Goal: Information Seeking & Learning: Learn about a topic

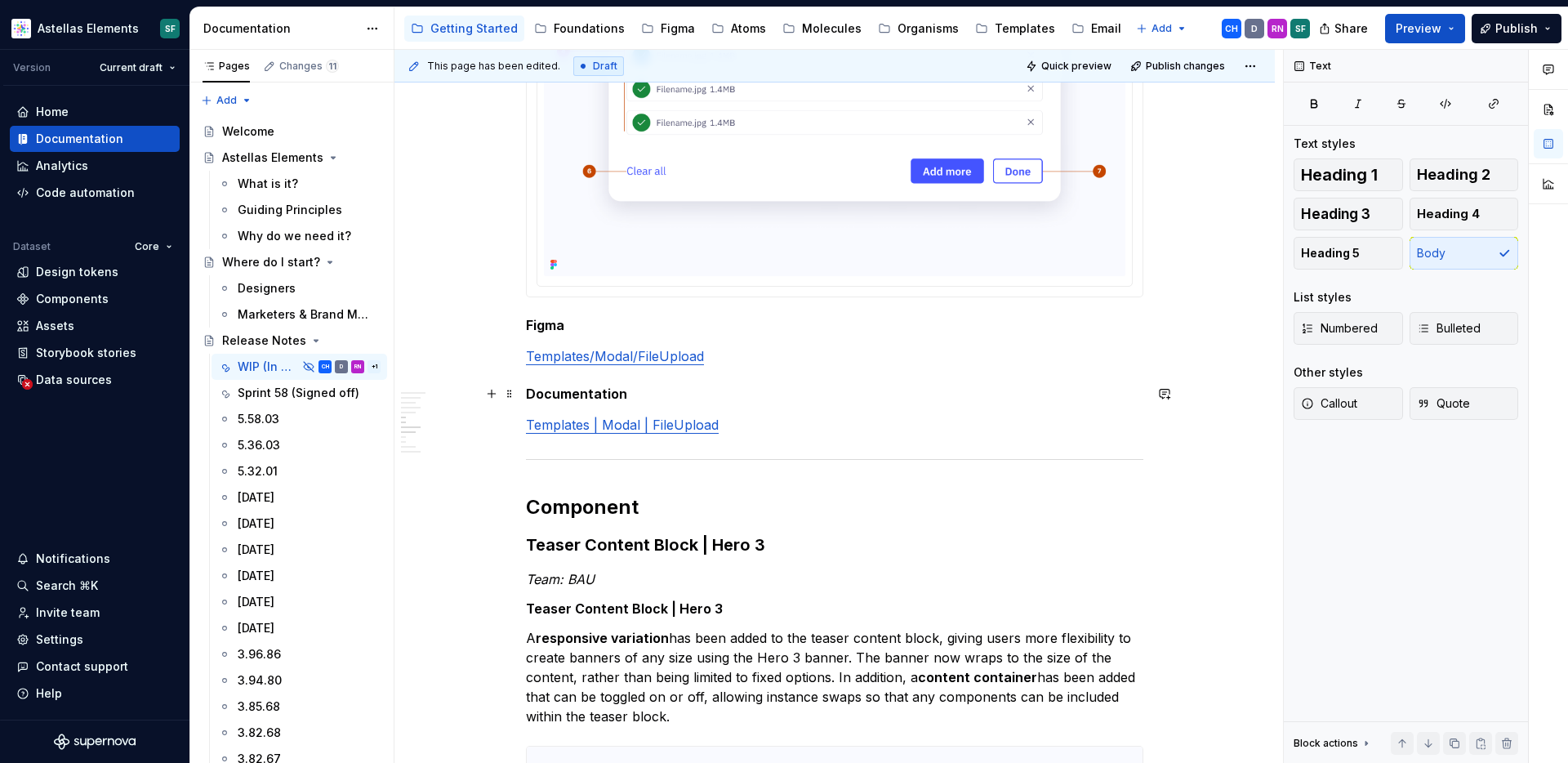
scroll to position [1383, 0]
click at [763, 433] on p "Templates | Modal | FileUpload" at bounding box center [834, 423] width 617 height 19
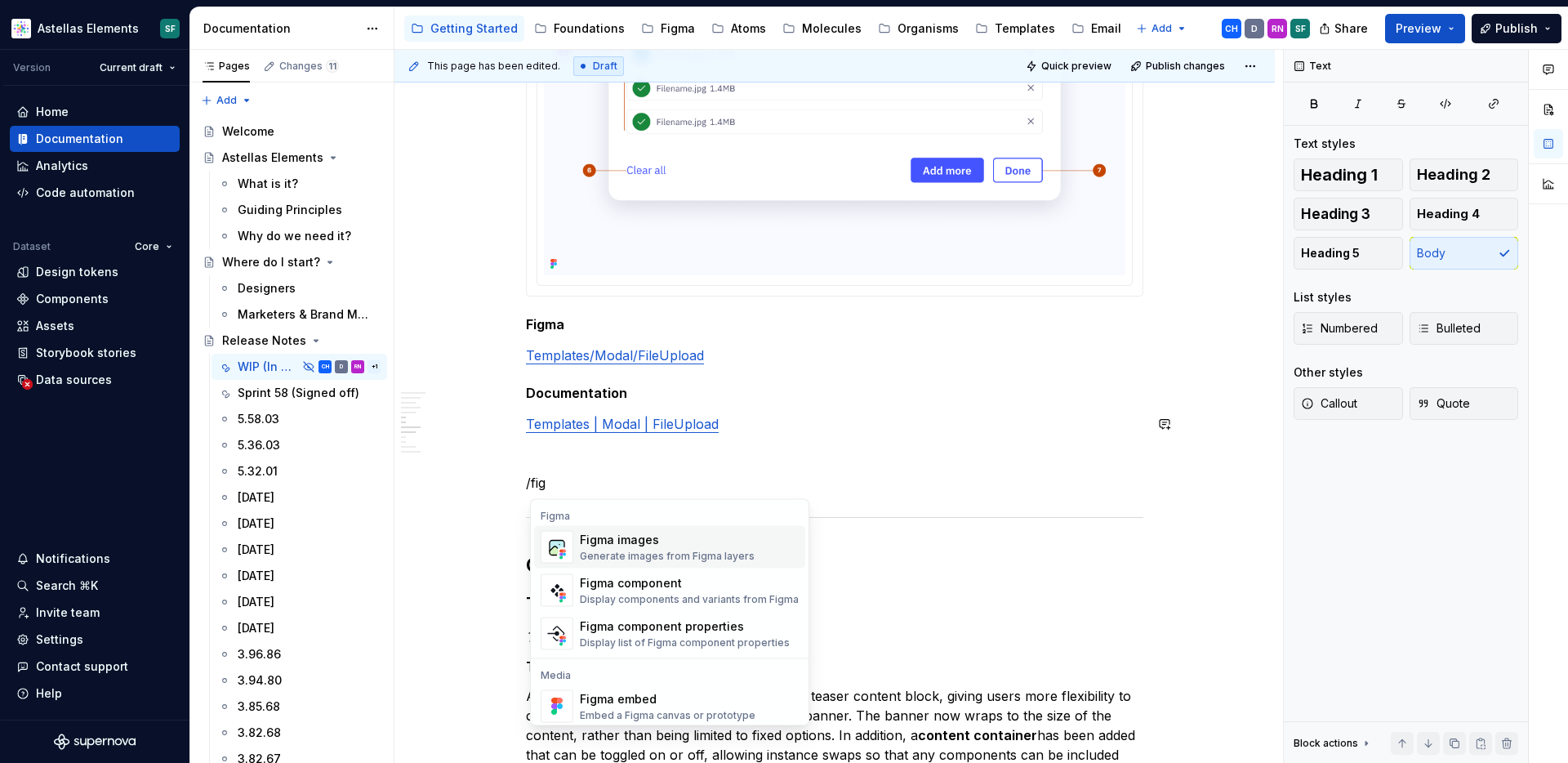
click at [723, 546] on div "Figma images" at bounding box center [667, 540] width 175 height 17
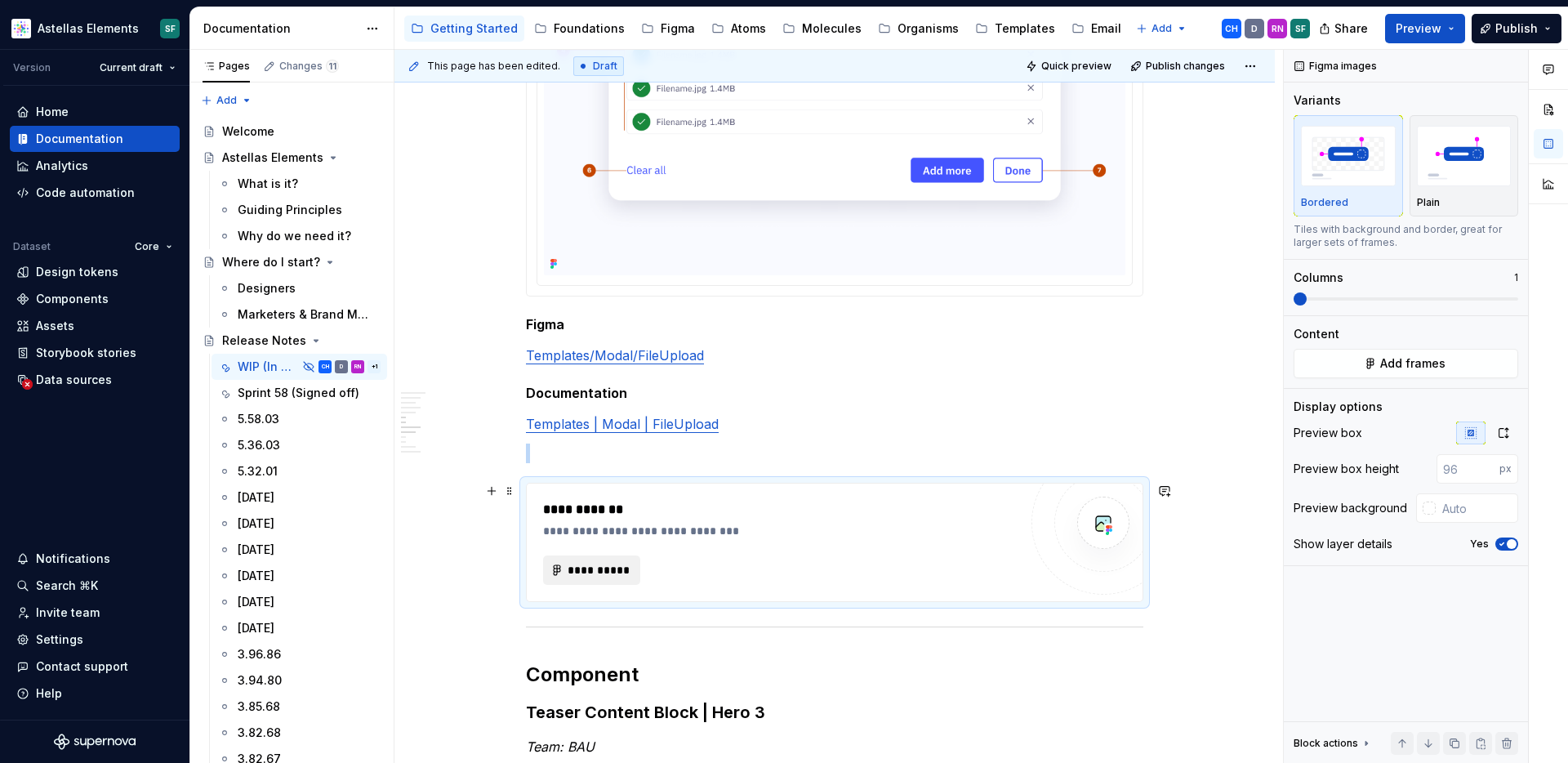
click at [616, 570] on span "**********" at bounding box center [598, 570] width 63 height 17
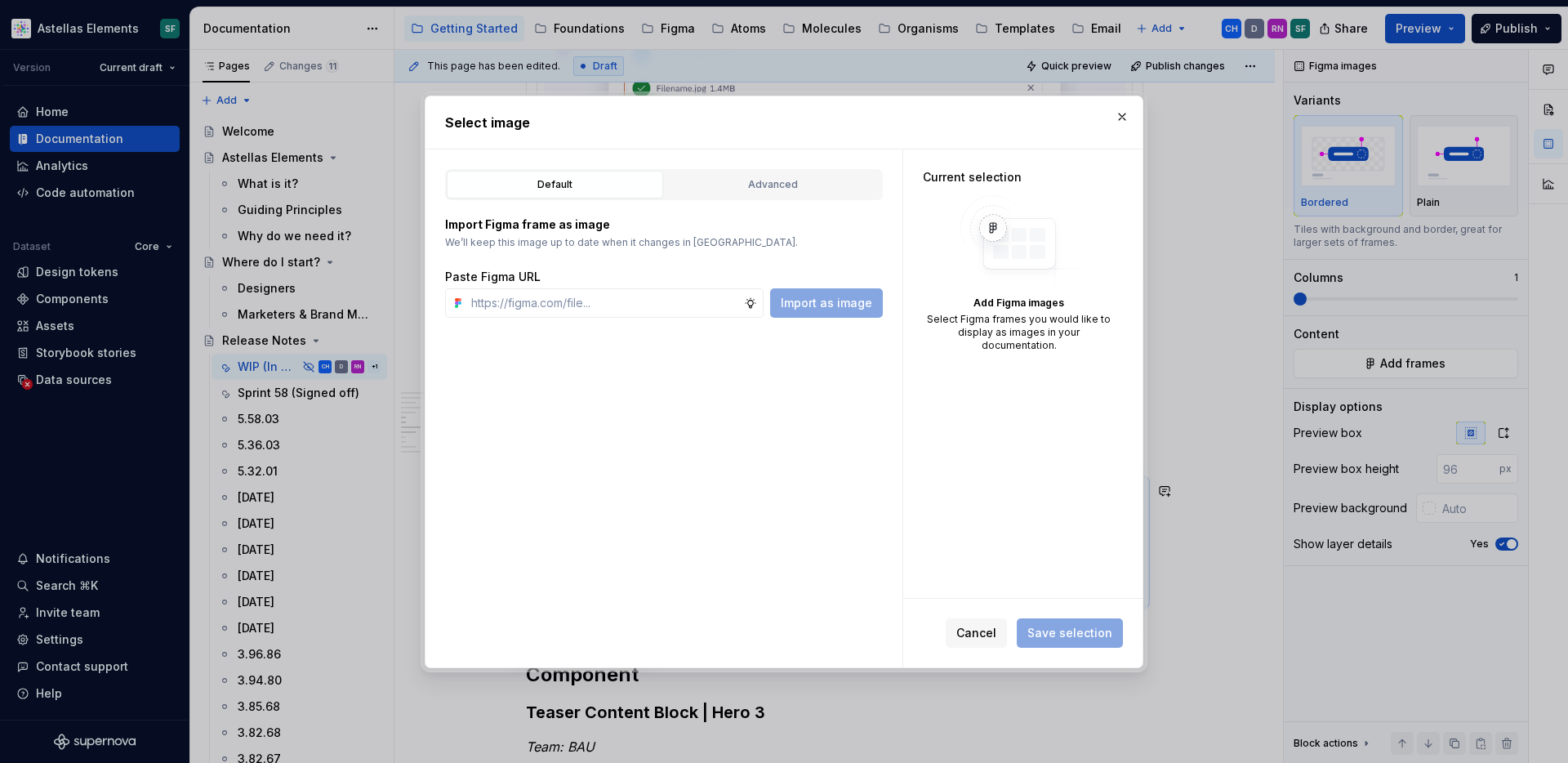
type textarea "*"
click at [668, 299] on input "text" at bounding box center [604, 303] width 279 height 30
paste input "[URL][DOMAIN_NAME]"
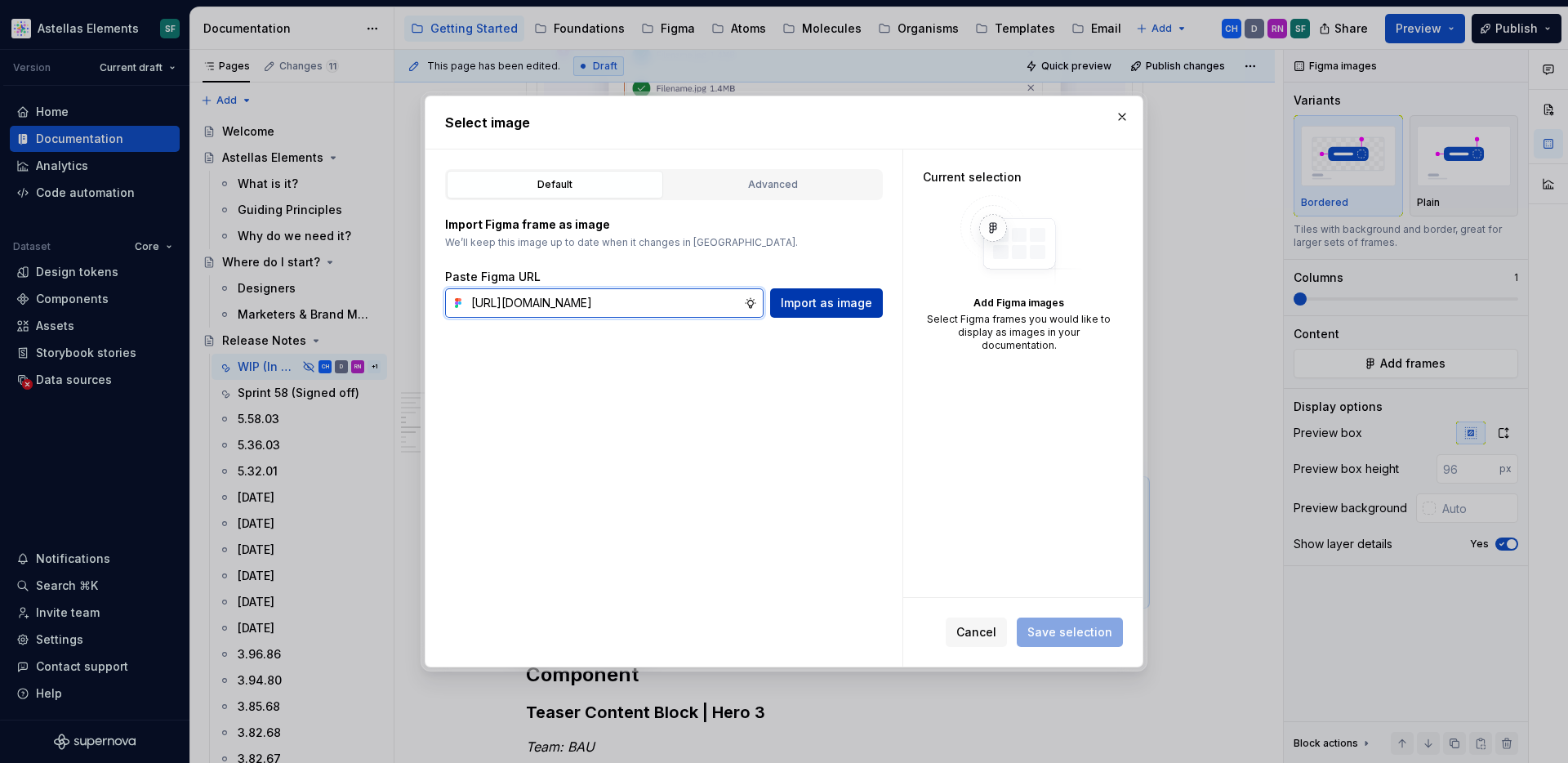
type input "[URL][DOMAIN_NAME]"
click at [811, 303] on span "Import as image" at bounding box center [826, 303] width 92 height 17
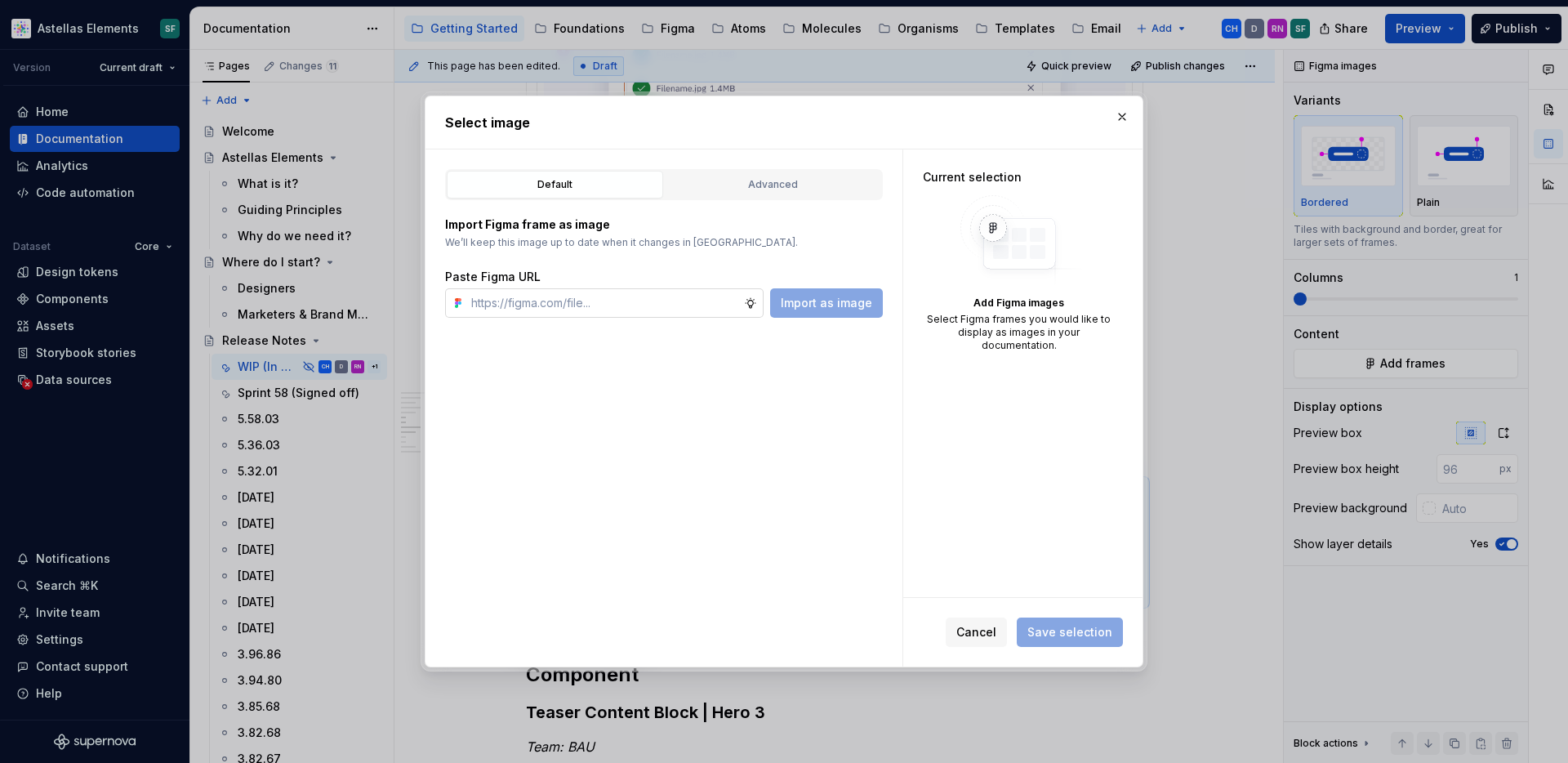
click at [659, 305] on input "text" at bounding box center [604, 303] width 279 height 30
click at [660, 305] on input "text" at bounding box center [604, 303] width 279 height 30
paste input "[URL][DOMAIN_NAME]"
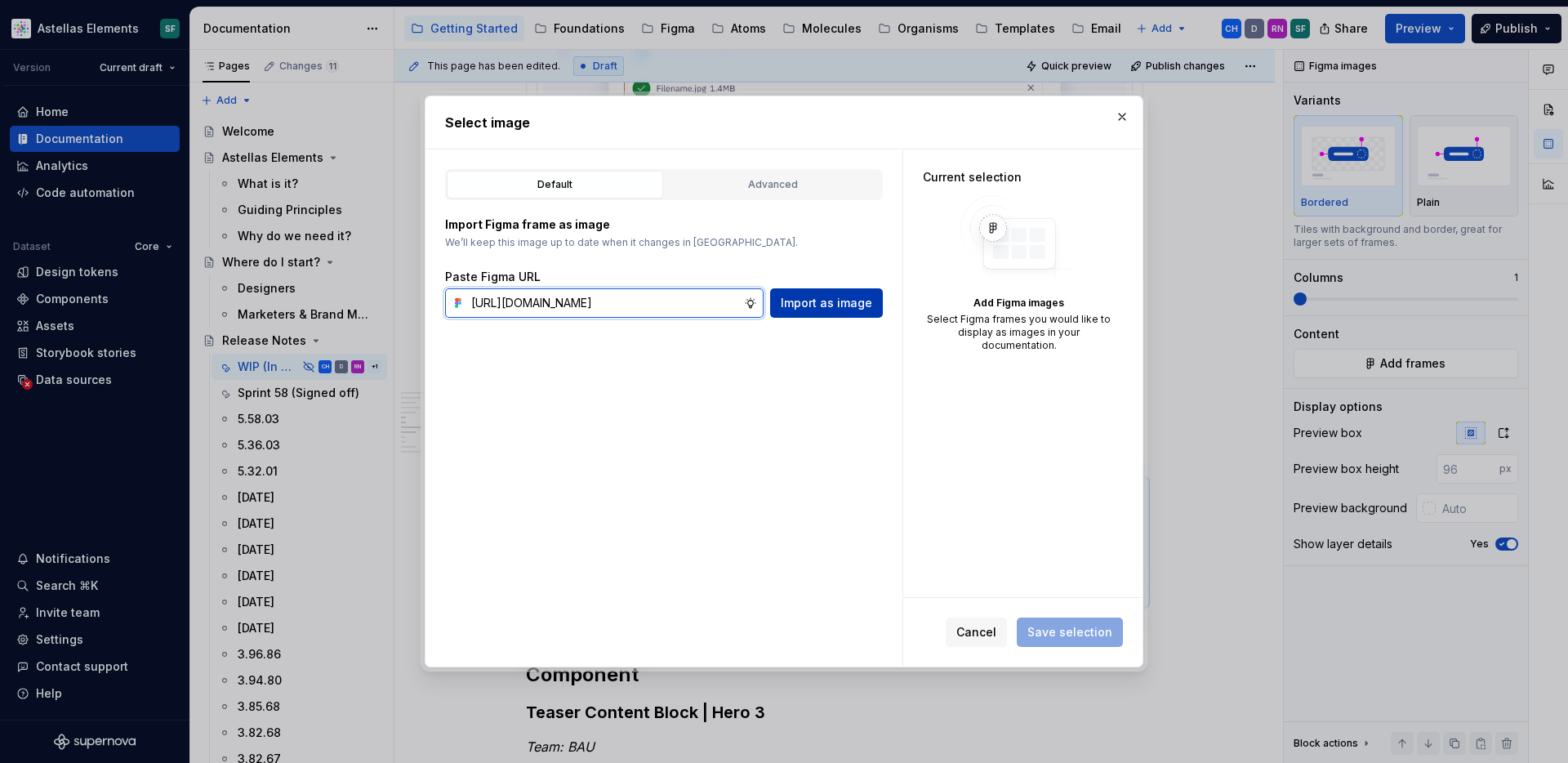
type input "[URL][DOMAIN_NAME]"
click at [821, 311] on span "Import as image" at bounding box center [826, 303] width 92 height 17
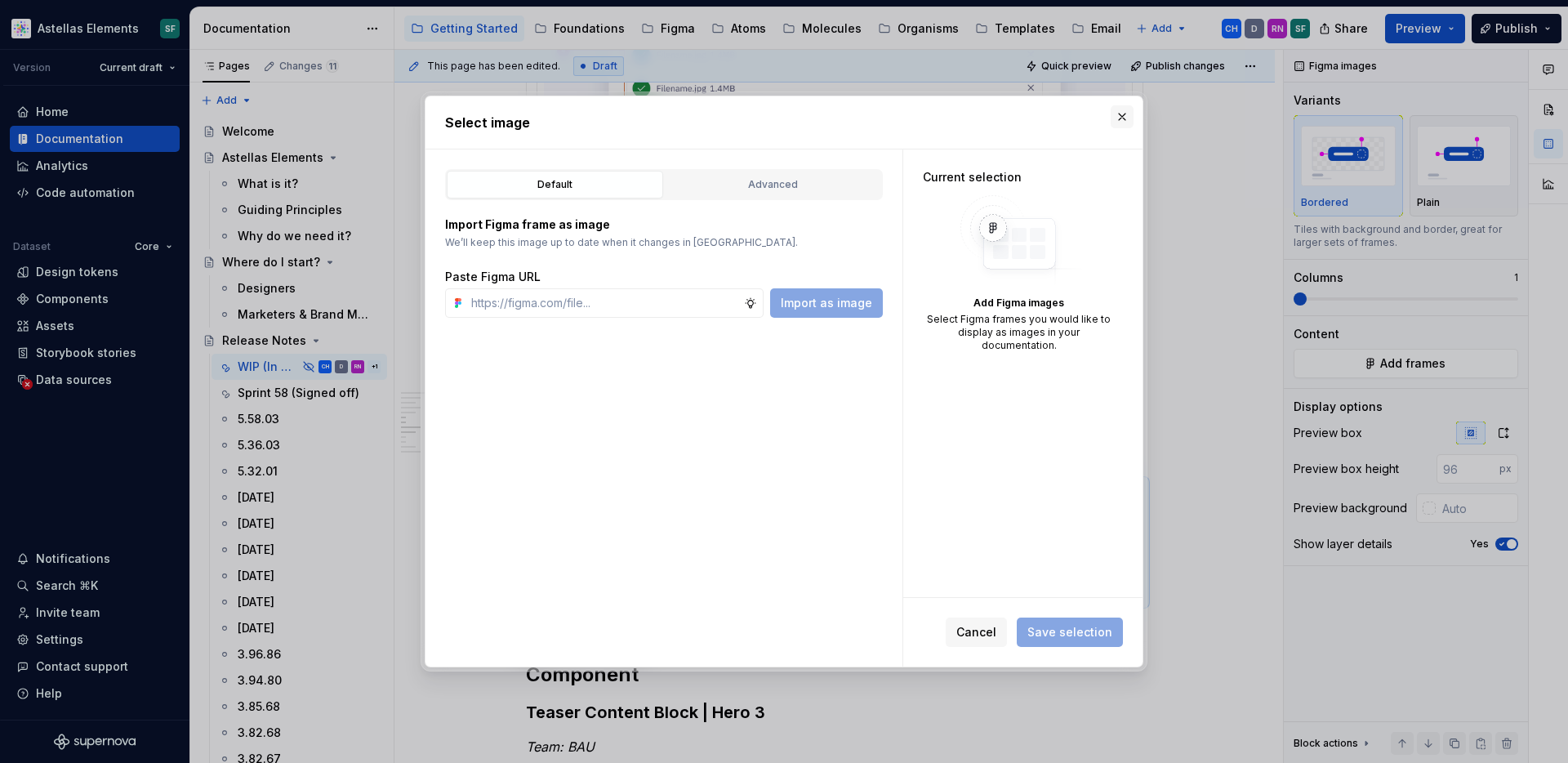
click at [1120, 118] on button "button" at bounding box center [1122, 117] width 23 height 23
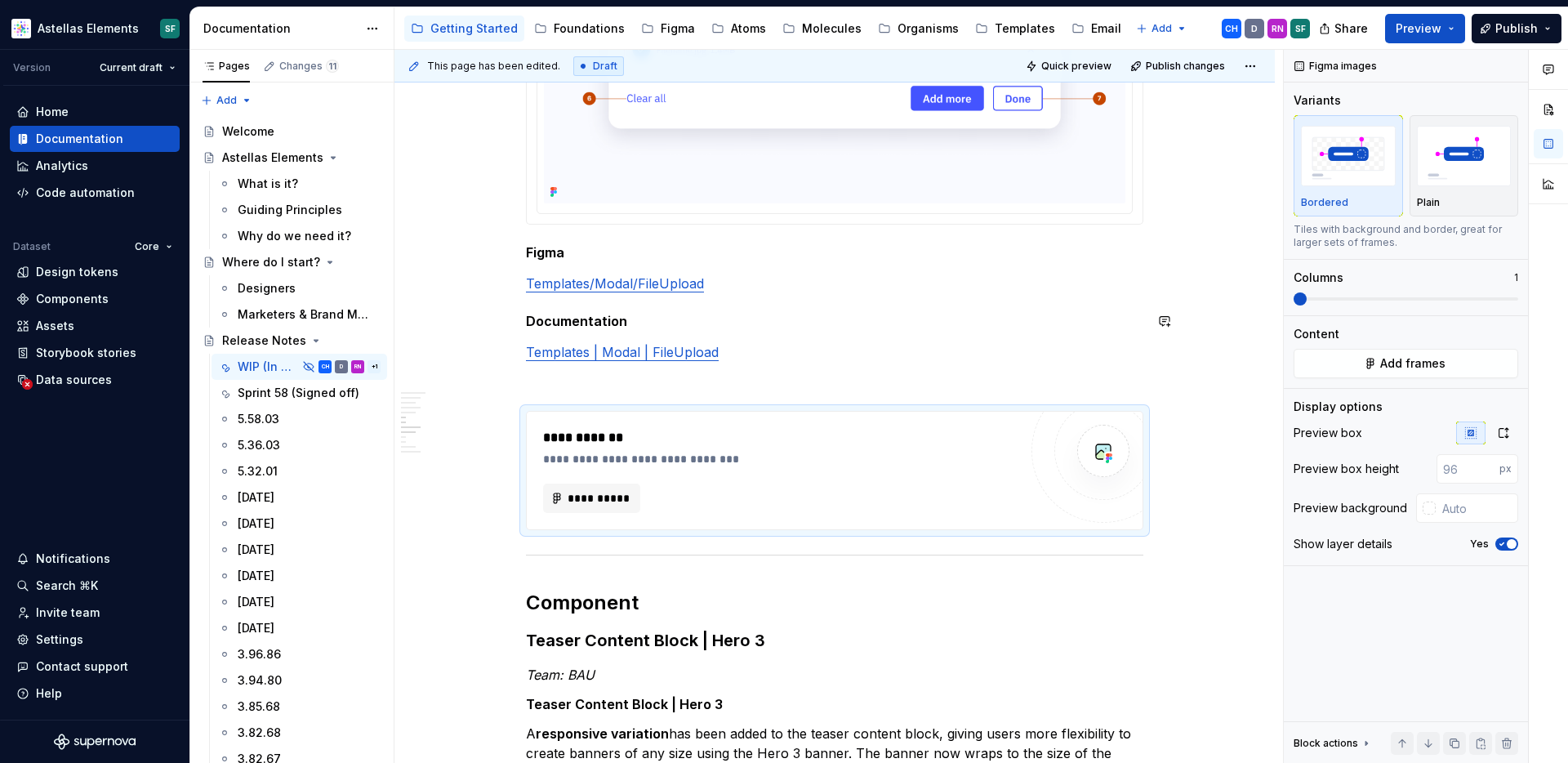
scroll to position [1490, 0]
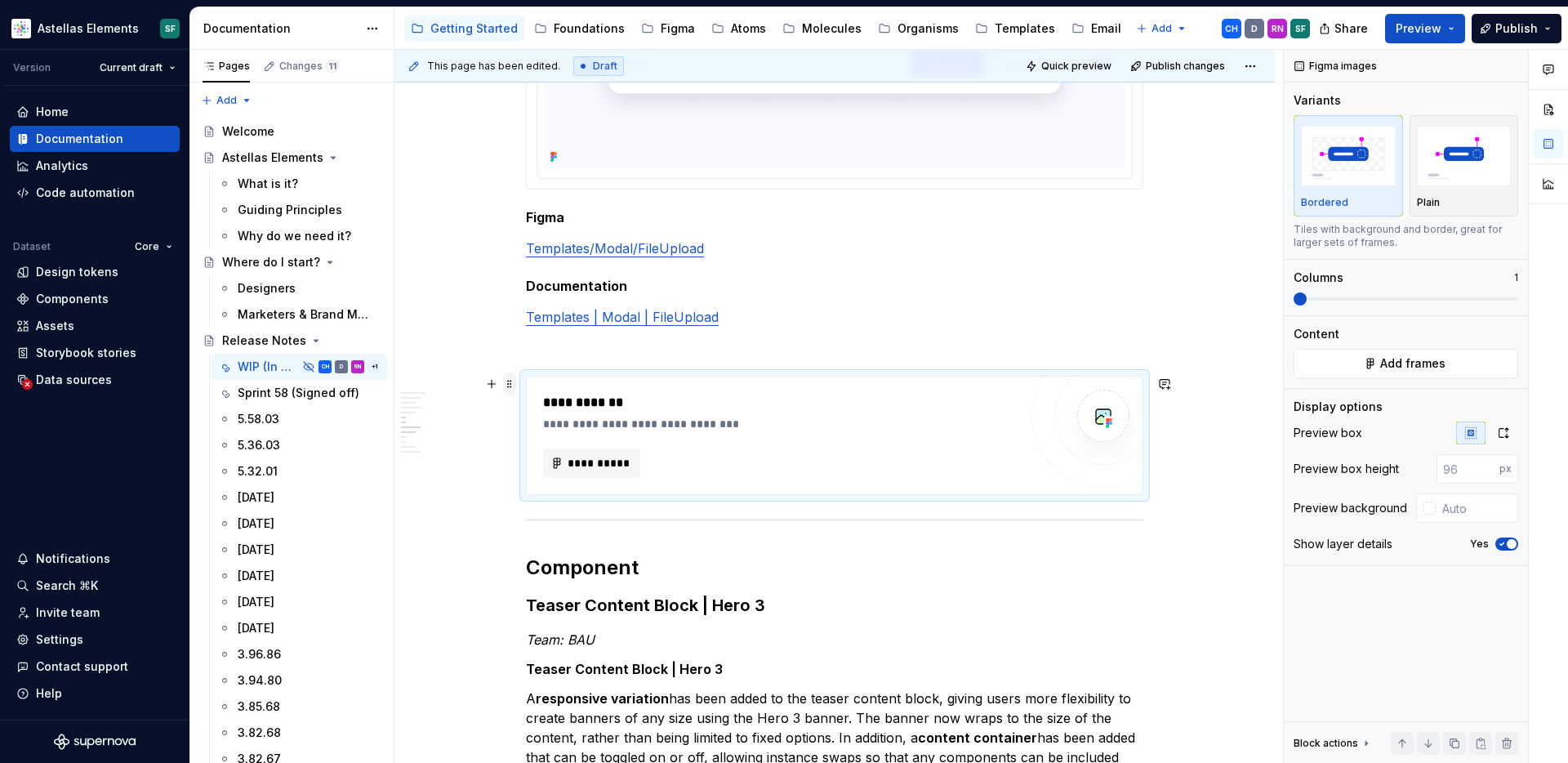
click at [512, 383] on span at bounding box center [509, 384] width 13 height 23
click at [553, 528] on div "Delete" at bounding box center [591, 528] width 106 height 17
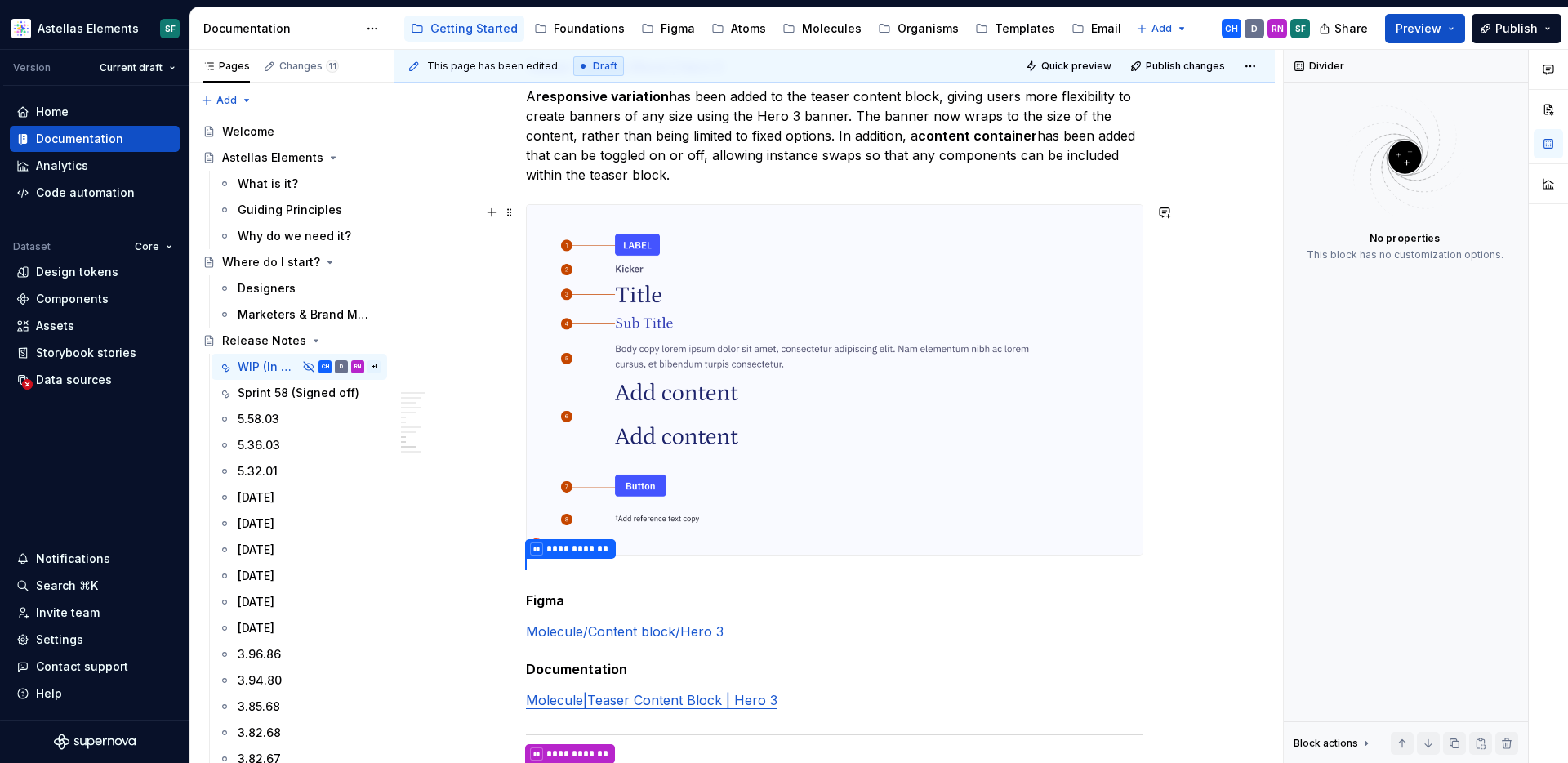
scroll to position [1981, 0]
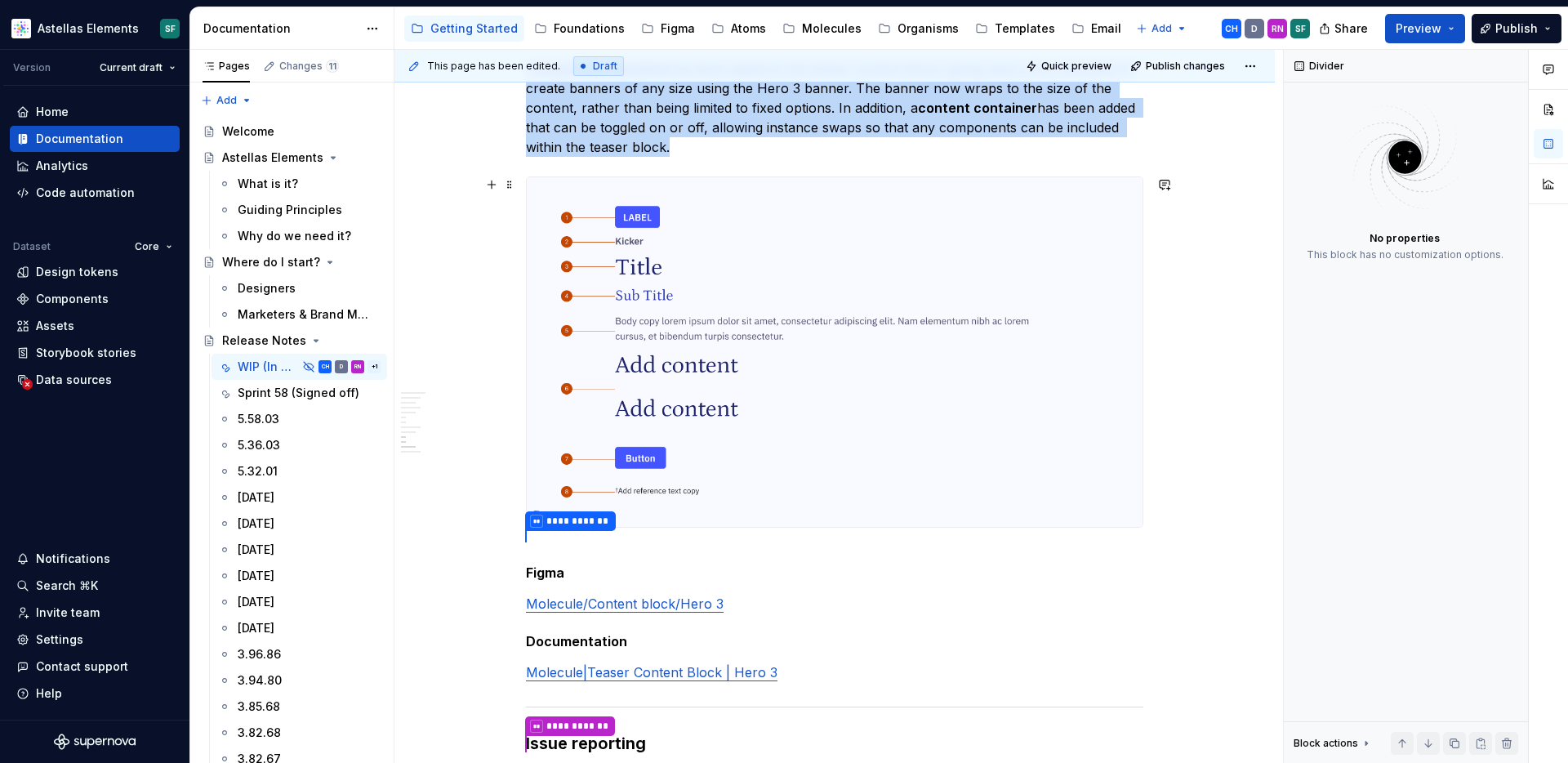
click at [678, 485] on img "To enrich screen reader interactions, please activate Accessibility in Grammarl…" at bounding box center [835, 352] width 616 height 350
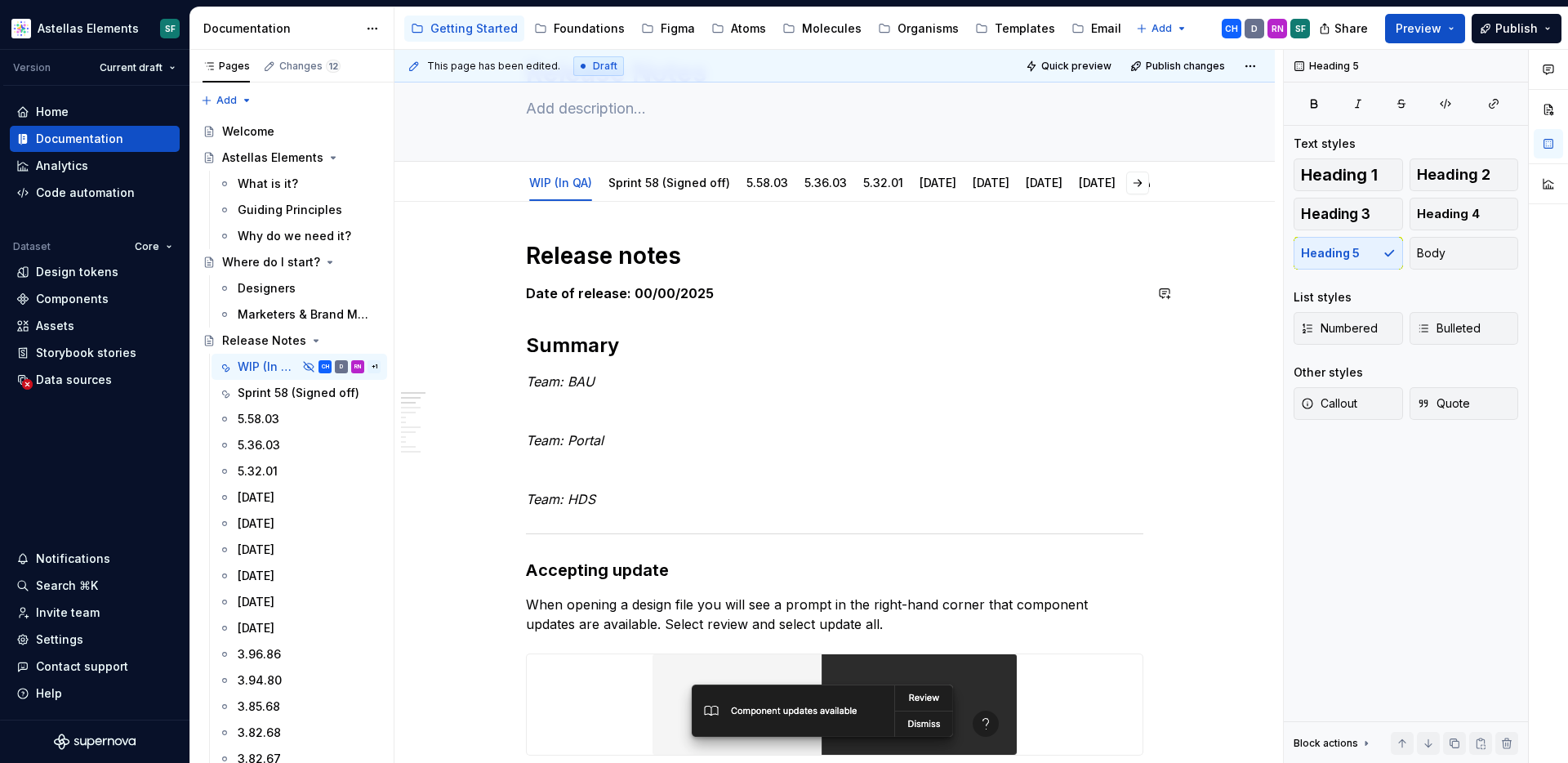
scroll to position [0, 0]
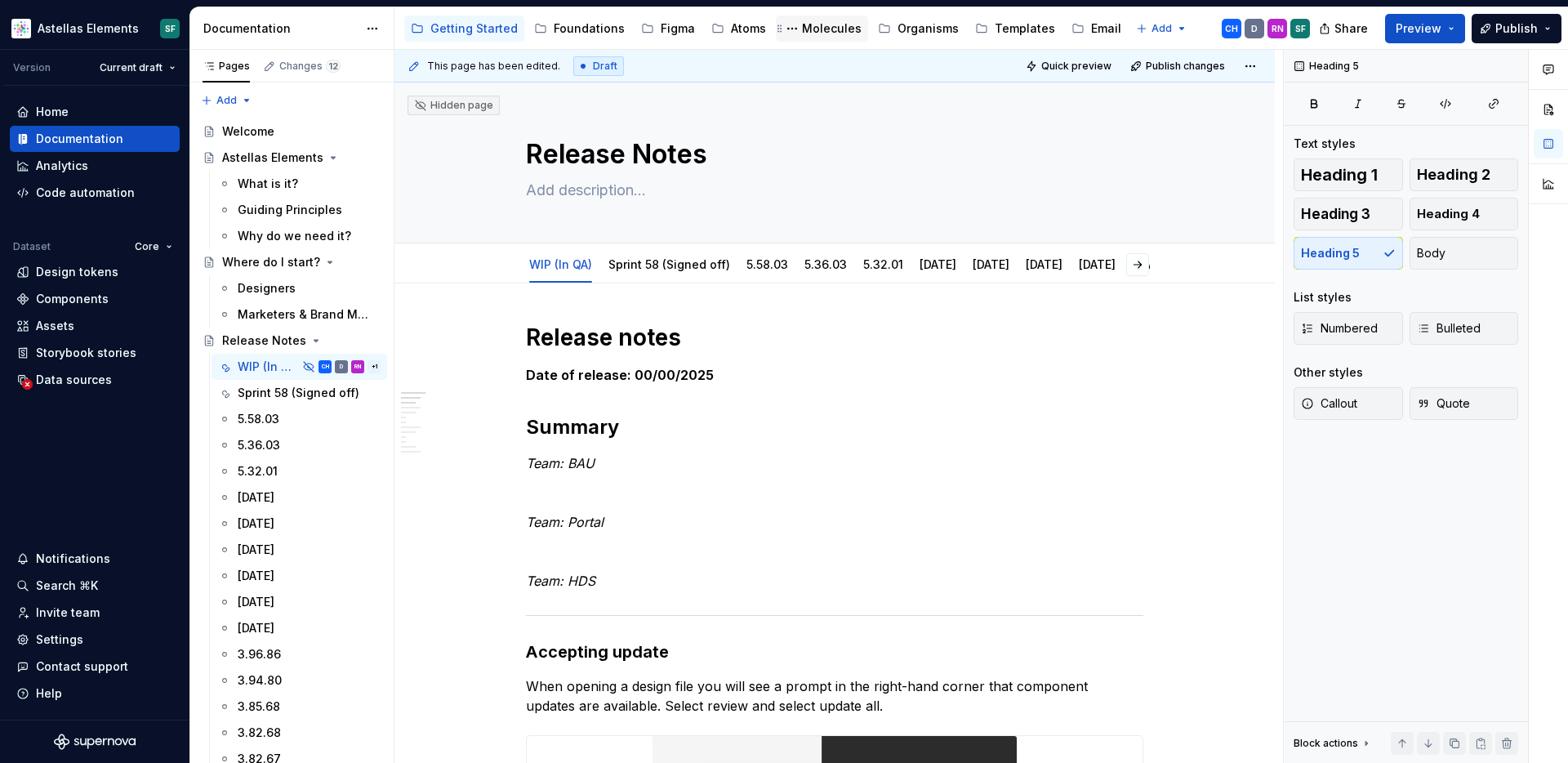
click at [817, 23] on div "Molecules" at bounding box center [832, 28] width 59 height 17
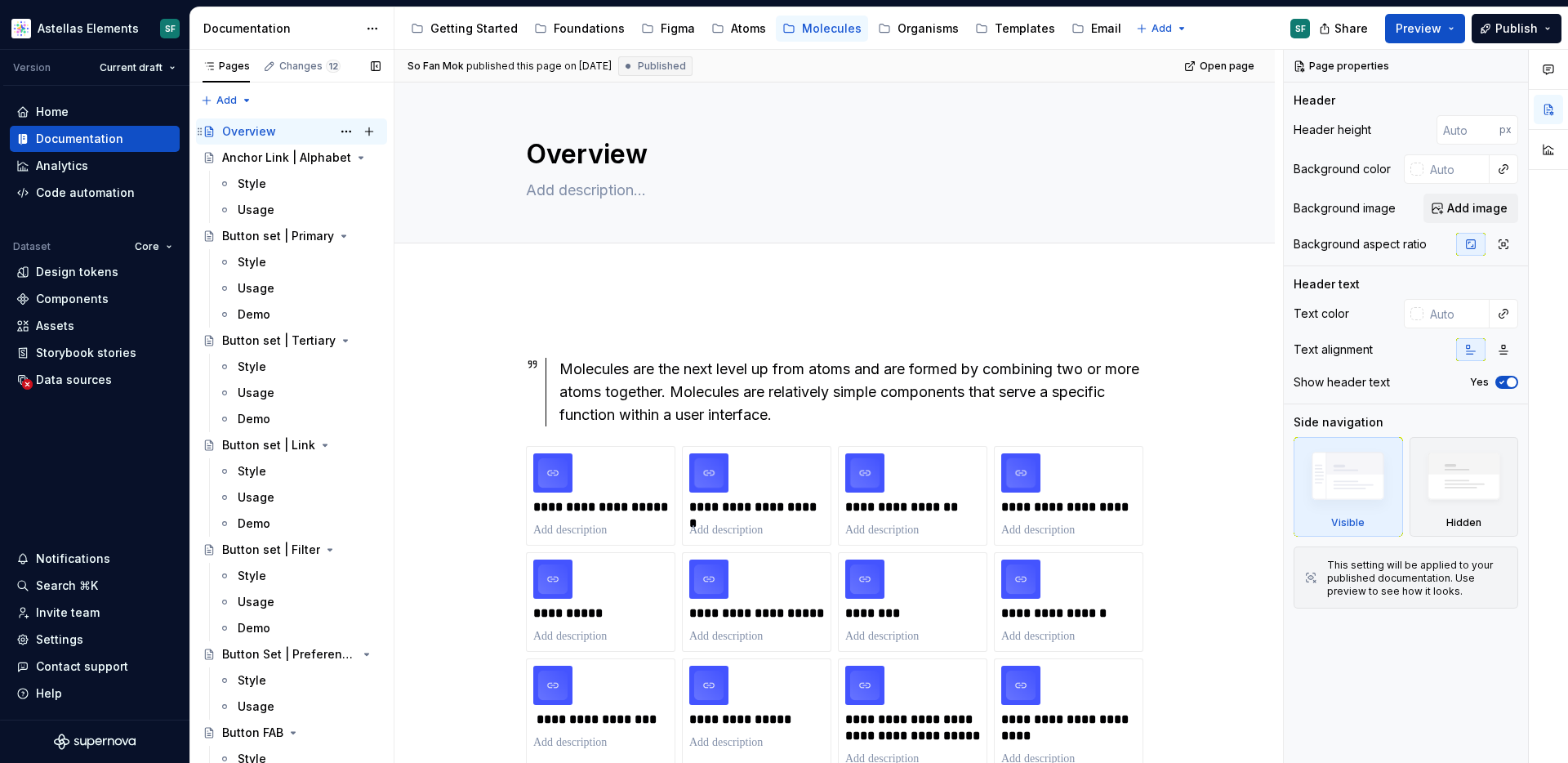
click at [313, 130] on div "Overview SF" at bounding box center [302, 132] width 159 height 23
type textarea "*"
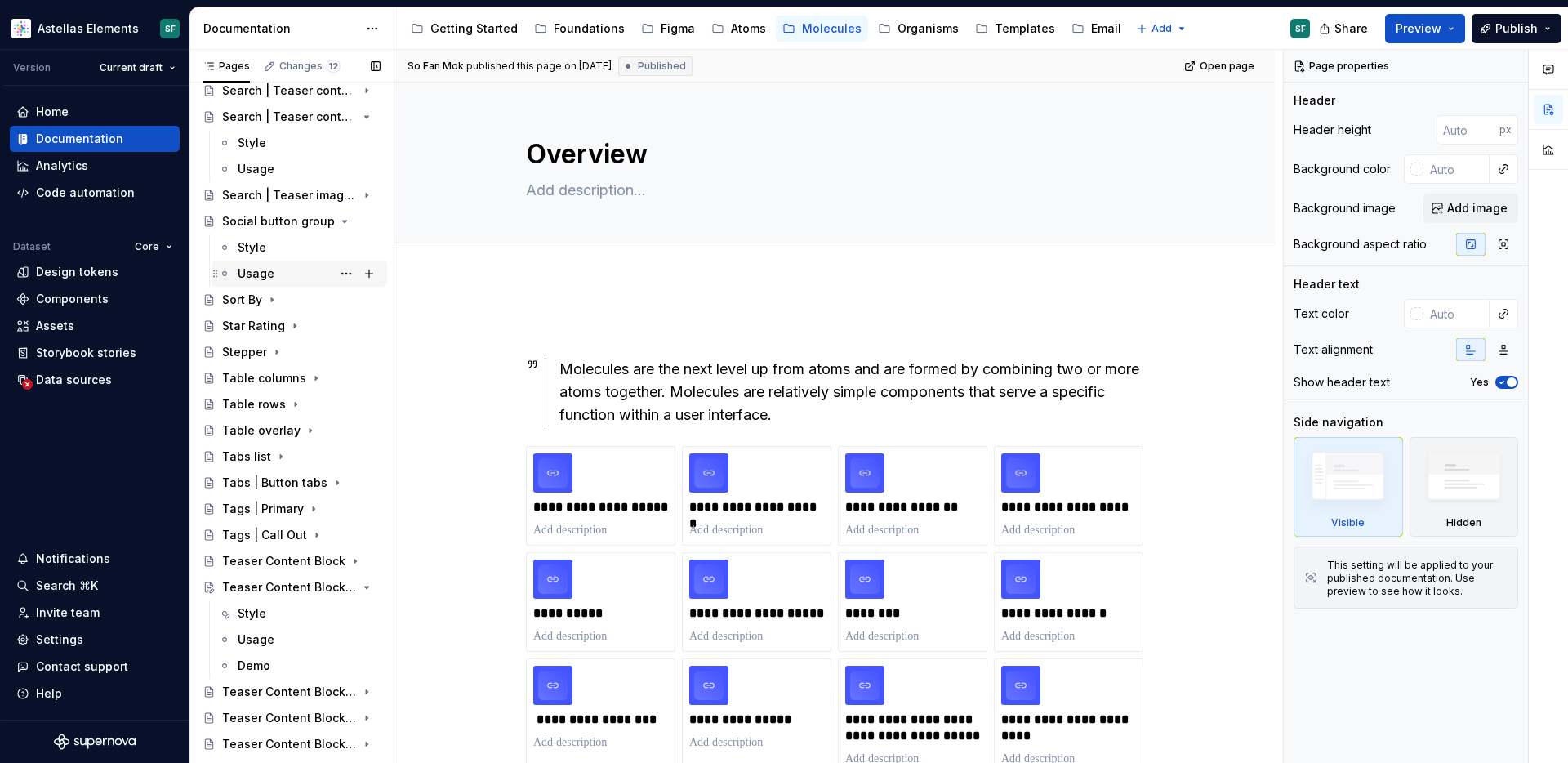
scroll to position [5271, 0]
click at [287, 588] on div "Teaser Content Block | Pro" at bounding box center [269, 586] width 93 height 17
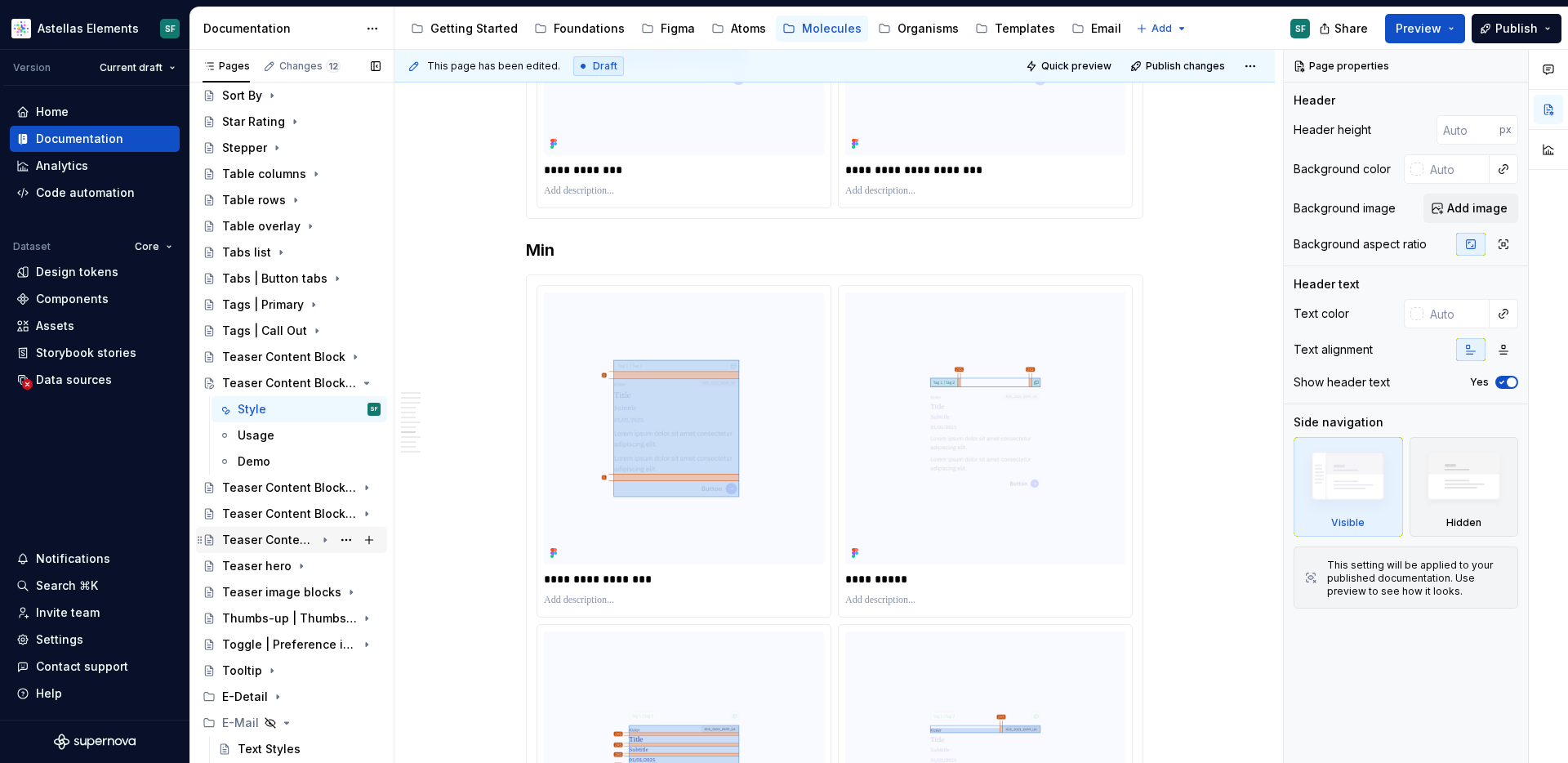
scroll to position [5524, 0]
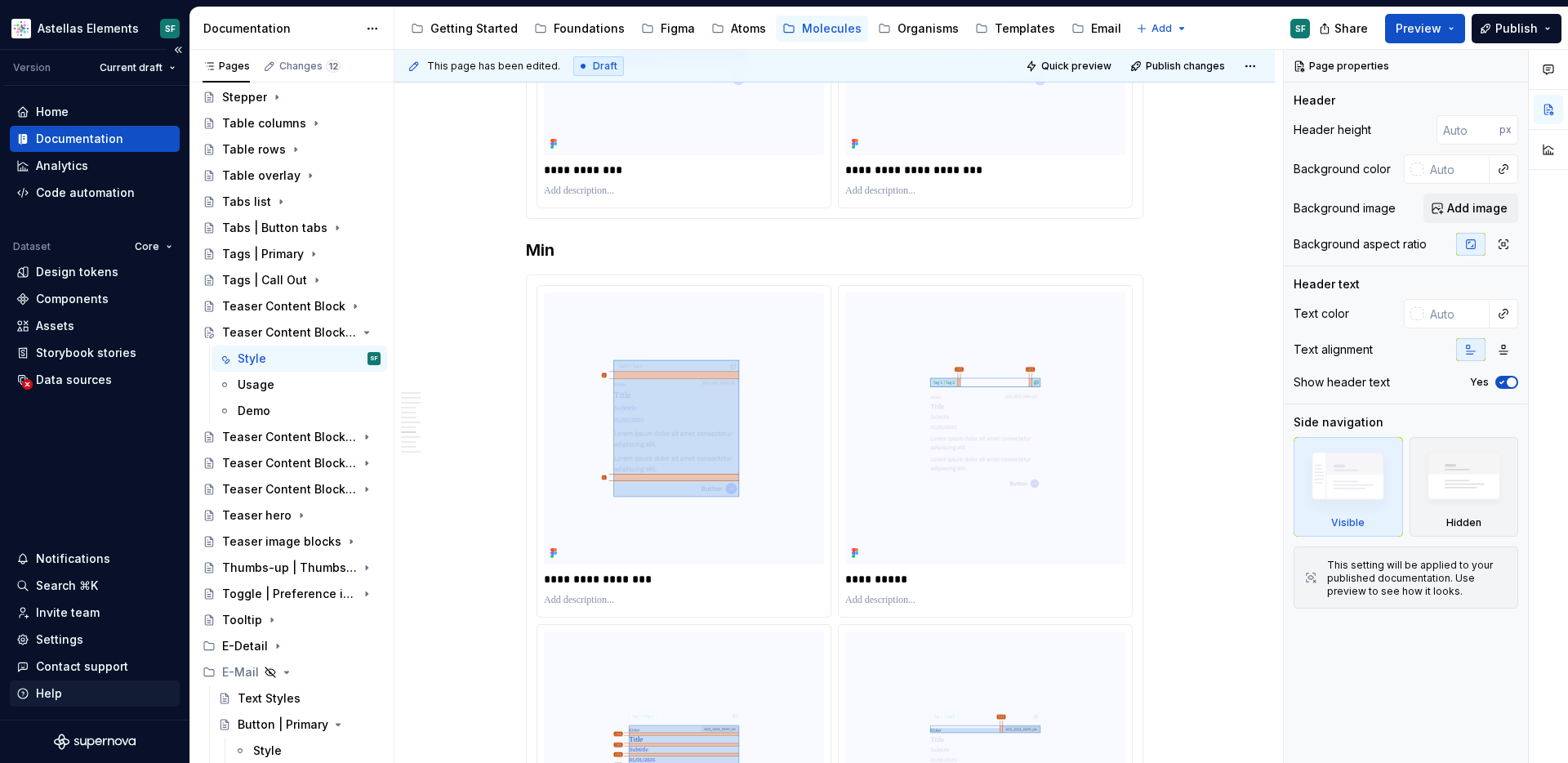
type textarea "*"
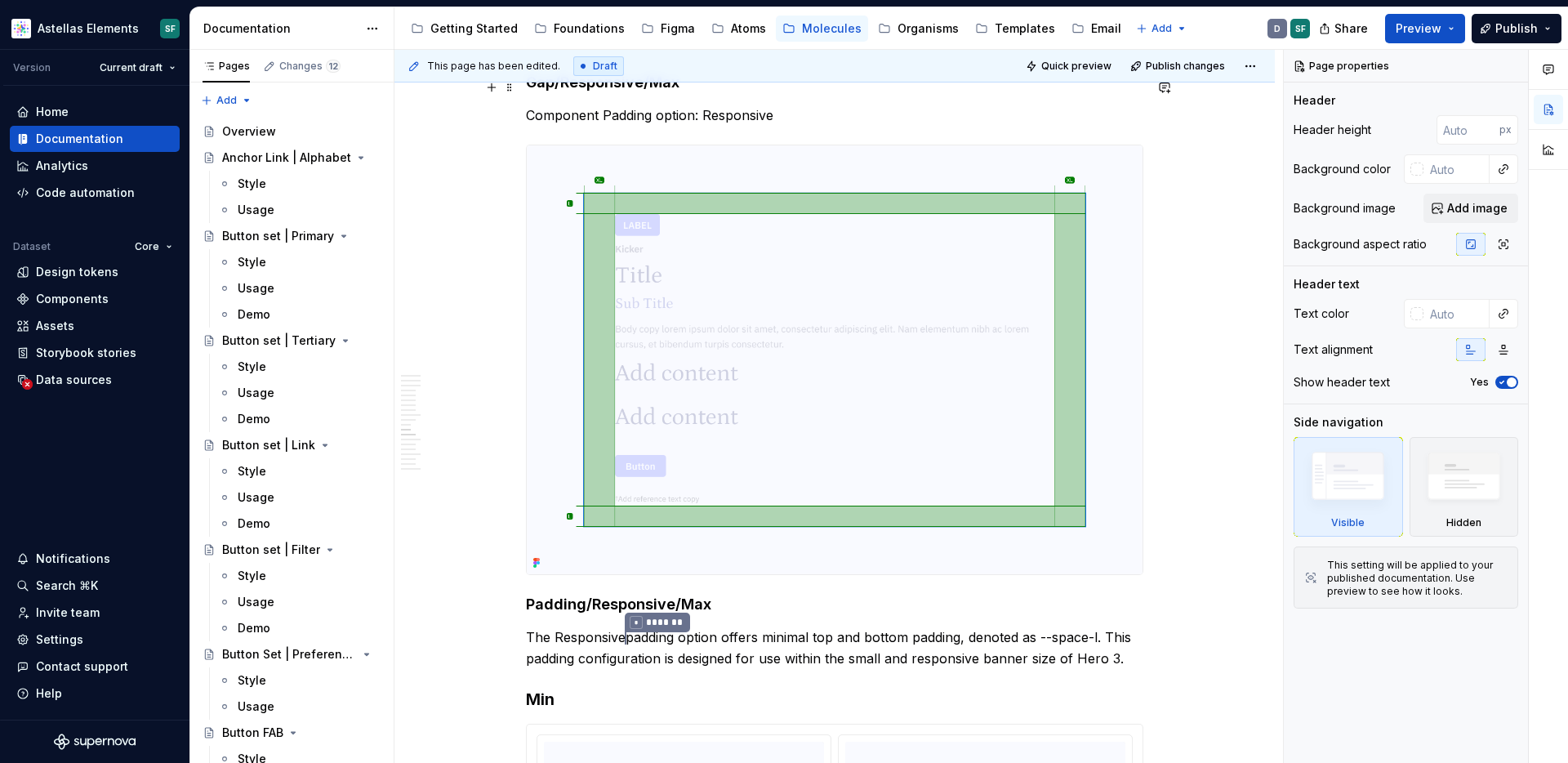
scroll to position [8289, 0]
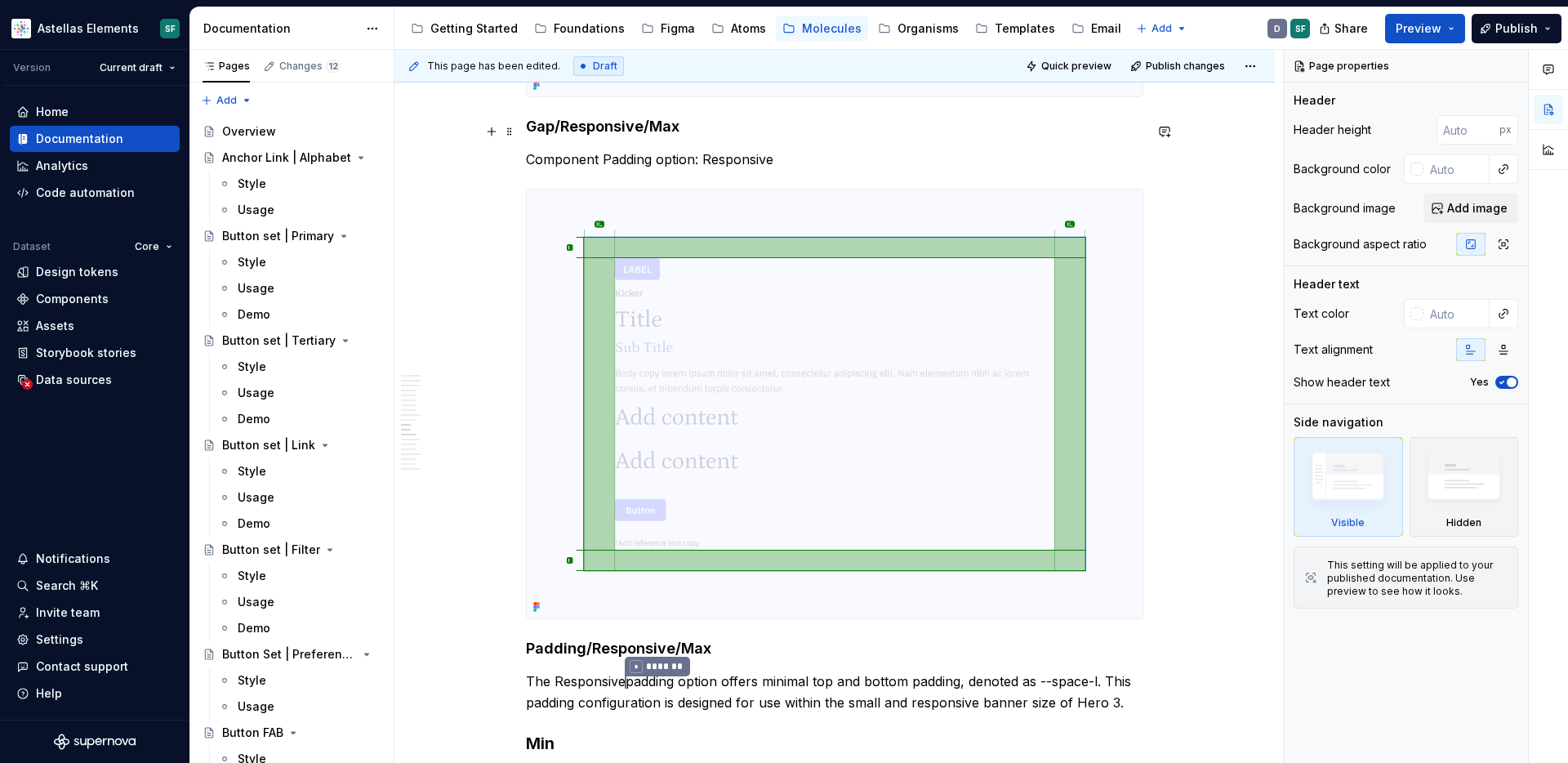
click at [629, 451] on img at bounding box center [835, 403] width 616 height 429
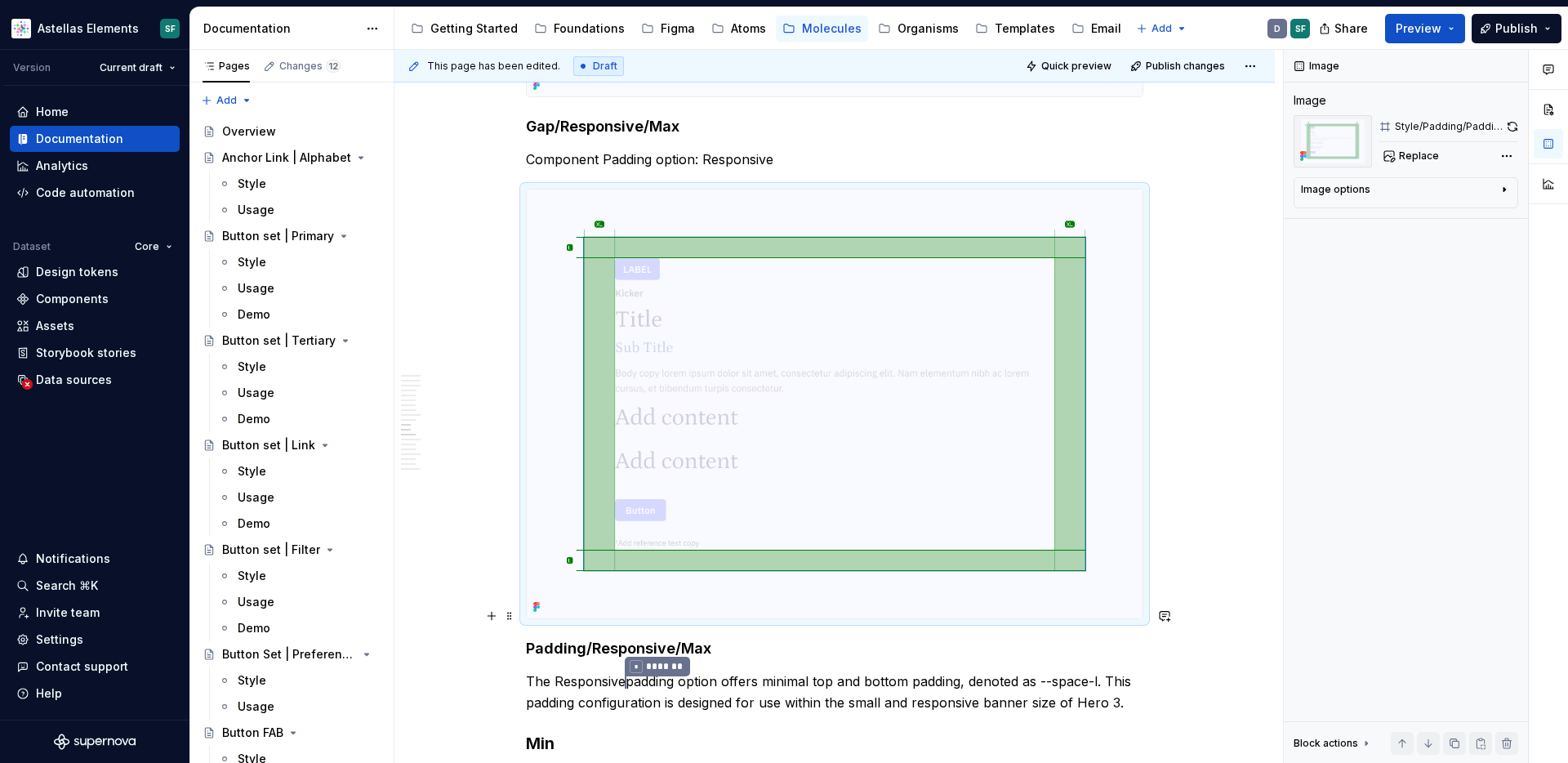
click at [744, 671] on p "The Responsive * ******* padding option offers minimal top and bottom padding, …" at bounding box center [834, 691] width 617 height 41
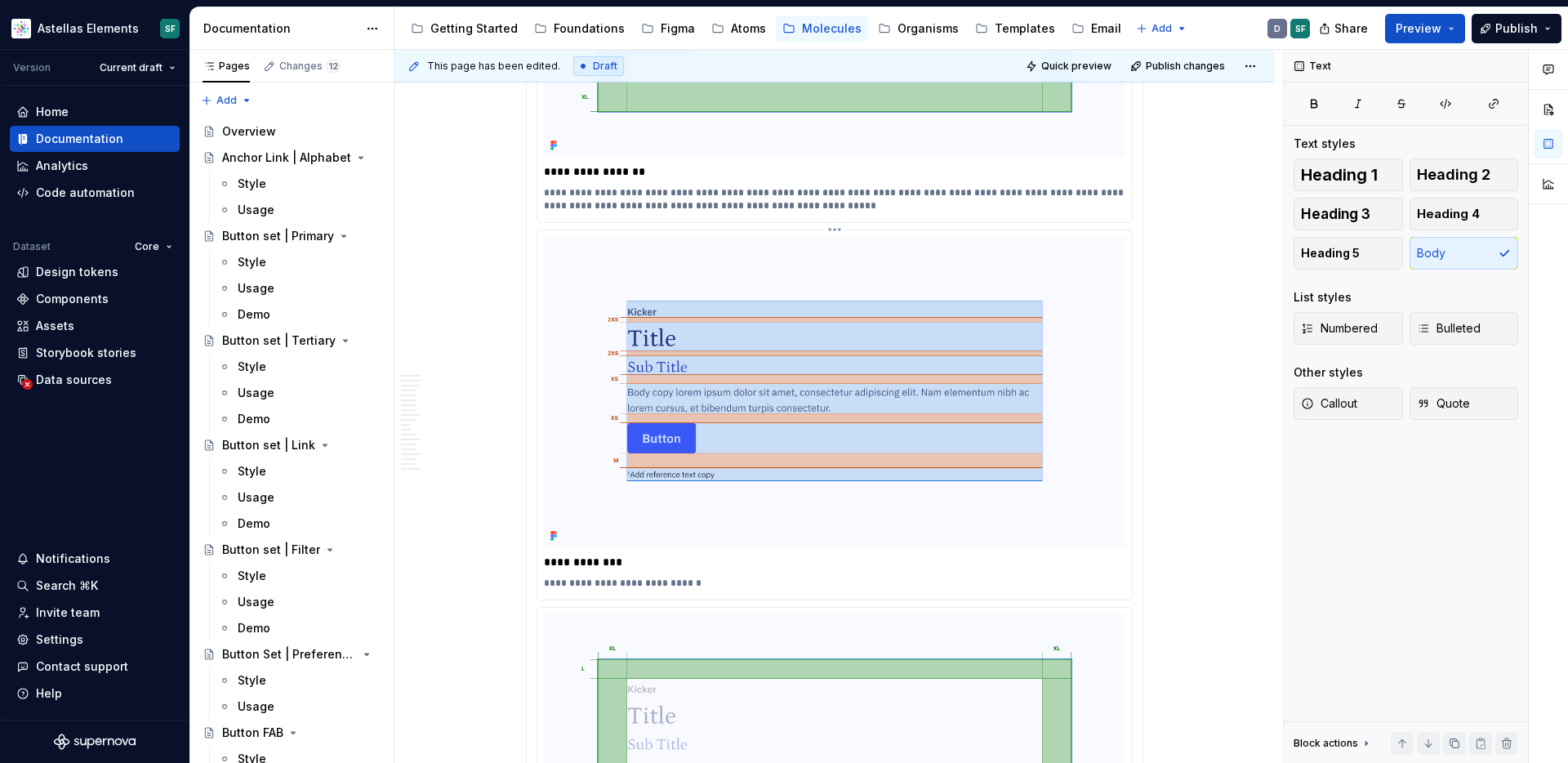
scroll to position [0, 0]
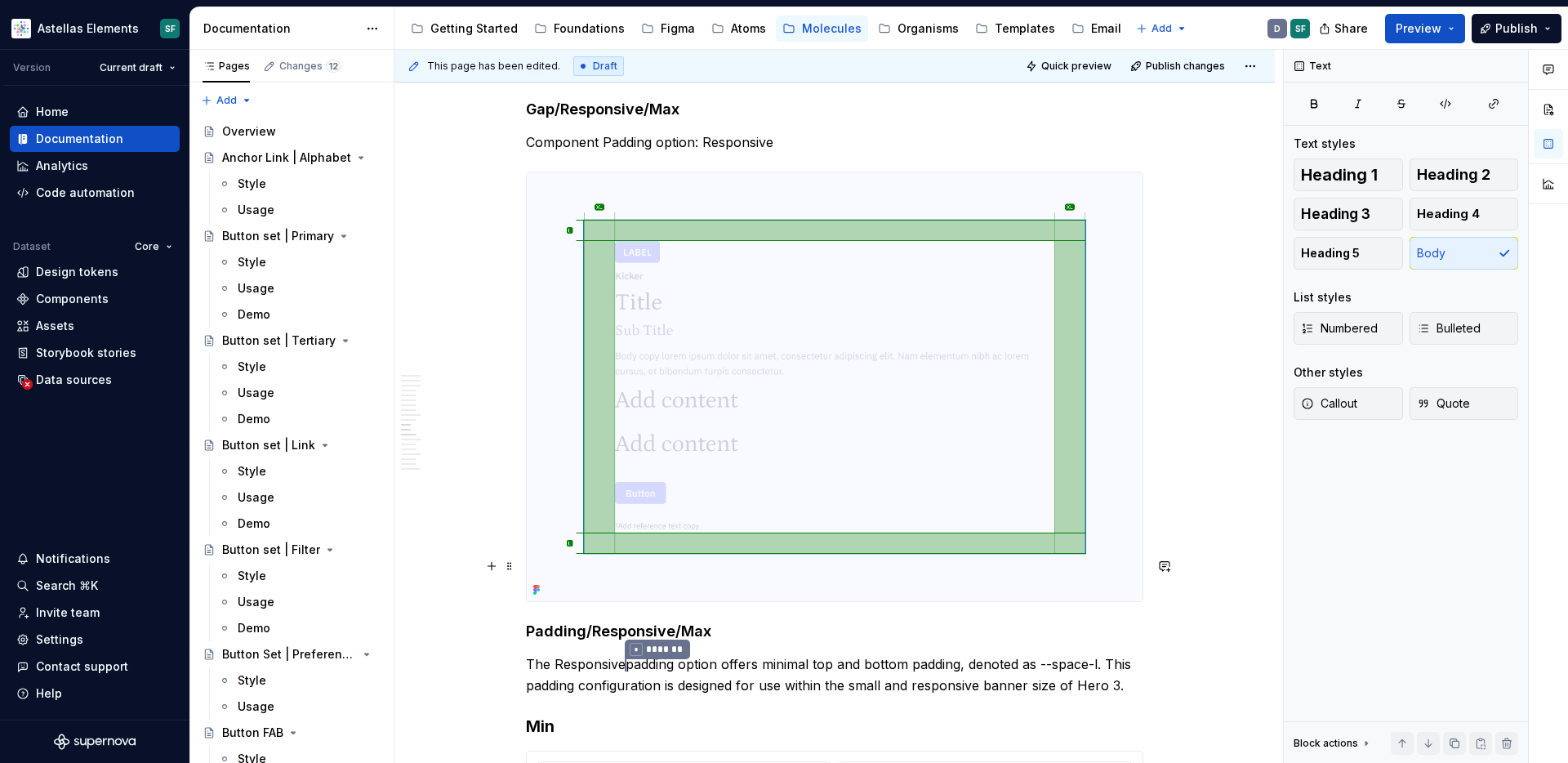
click at [718, 622] on h4 "Padding/Responsive/Max" at bounding box center [834, 631] width 617 height 19
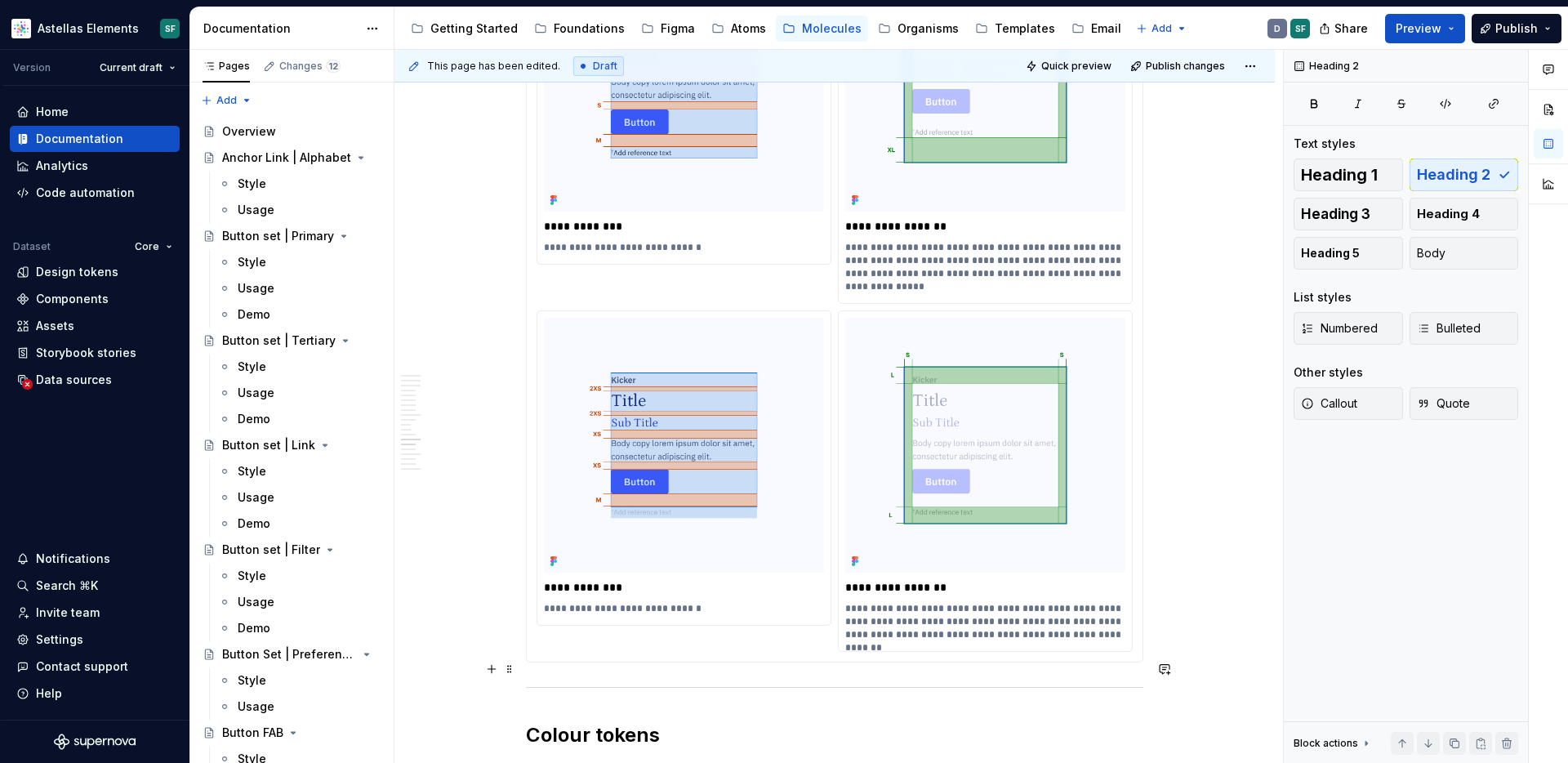
click at [683, 722] on h2 "Colour tokens" at bounding box center [834, 735] width 617 height 26
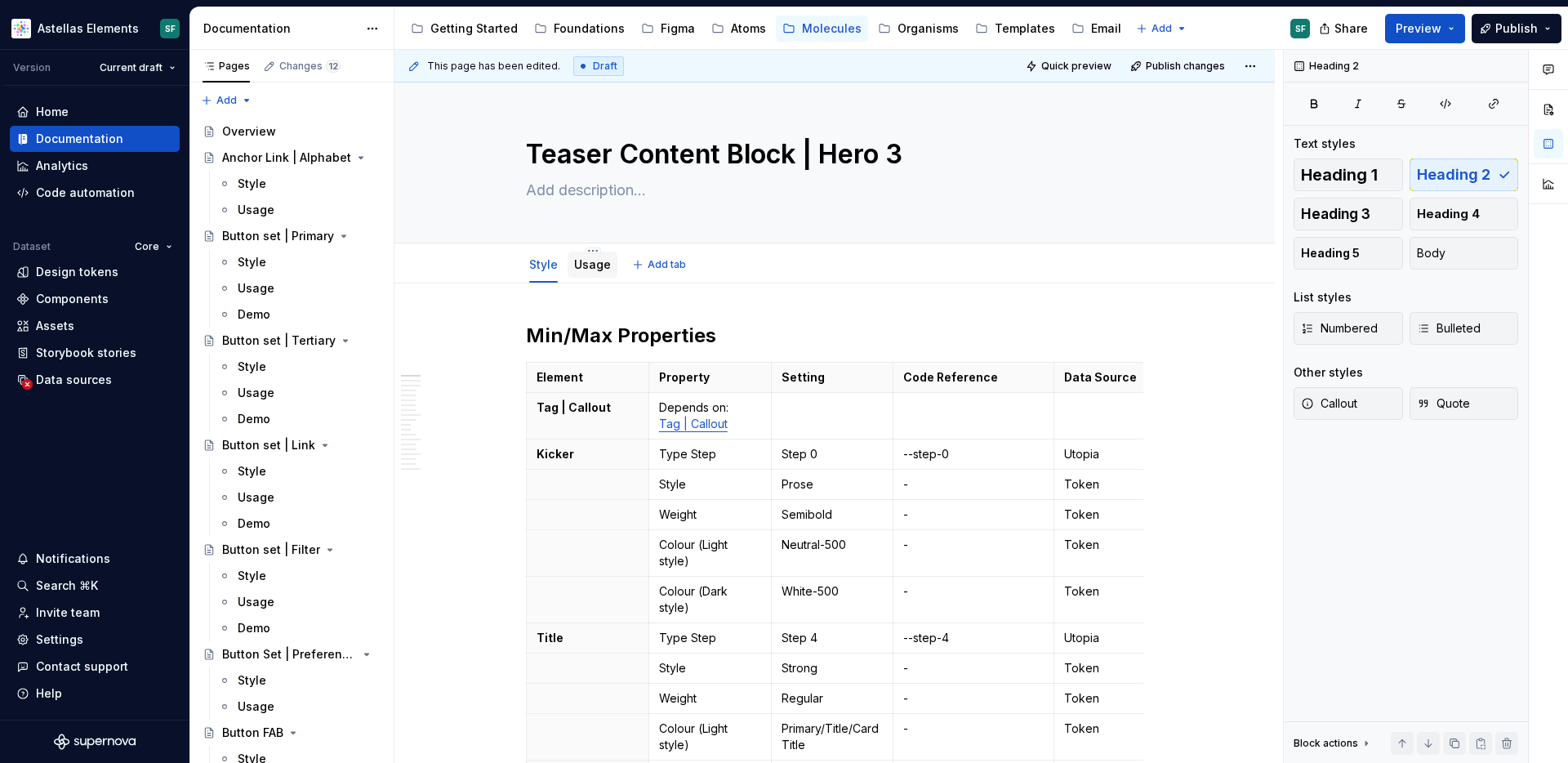
click at [600, 266] on link "Usage" at bounding box center [592, 265] width 37 height 14
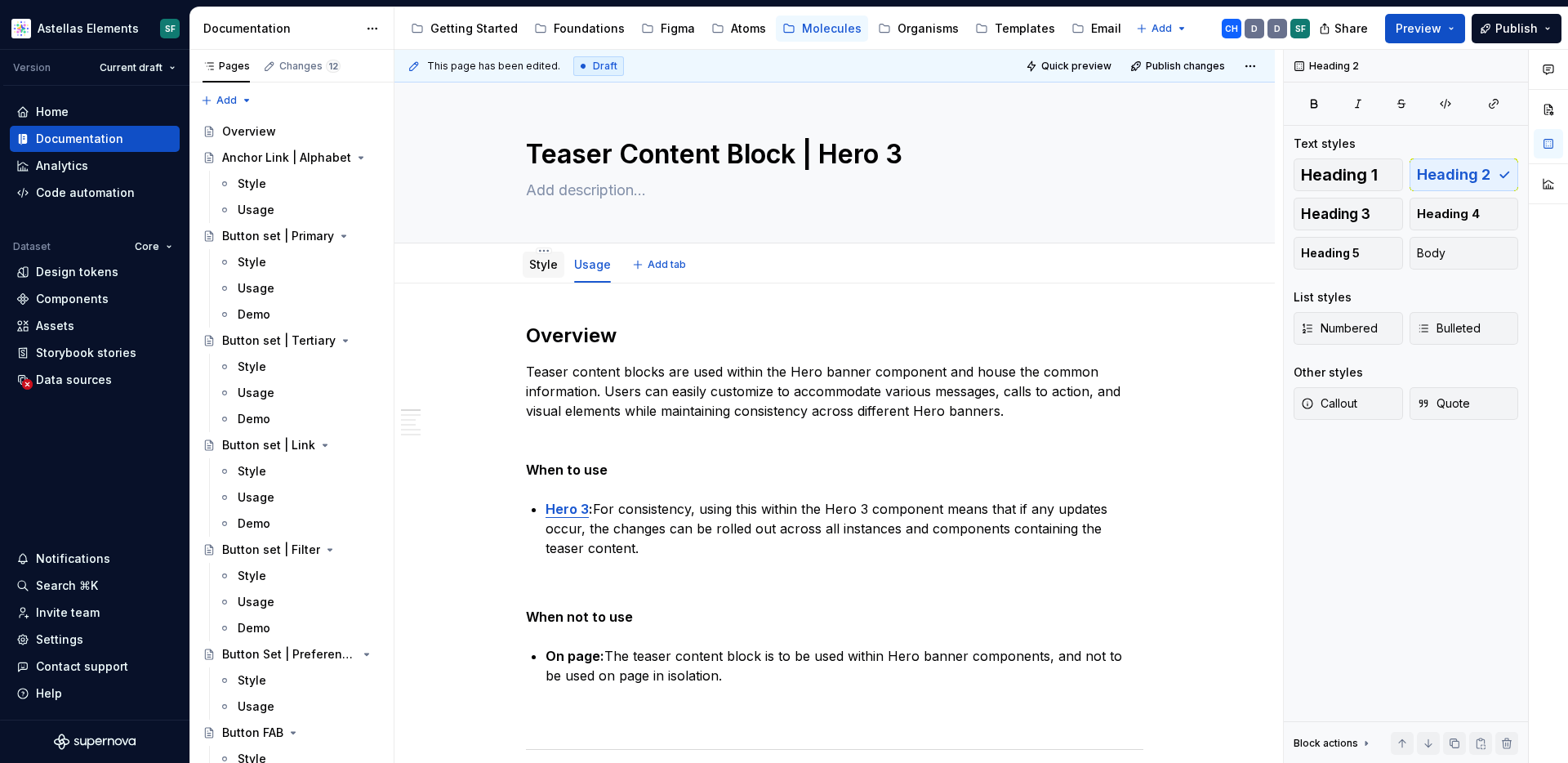
click at [544, 270] on link "Style" at bounding box center [543, 265] width 29 height 14
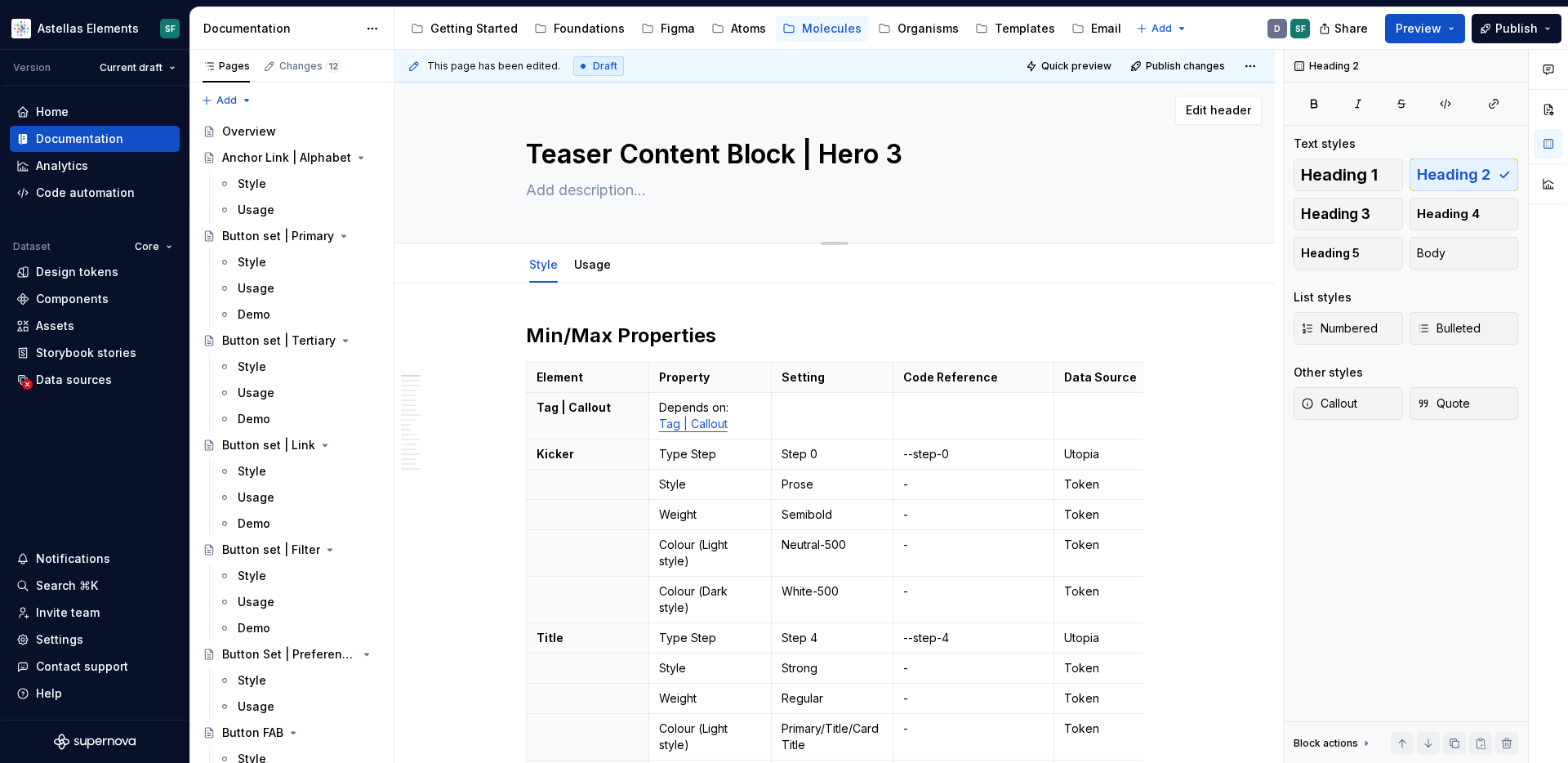
type textarea "*"
